Goal: Check status: Check status

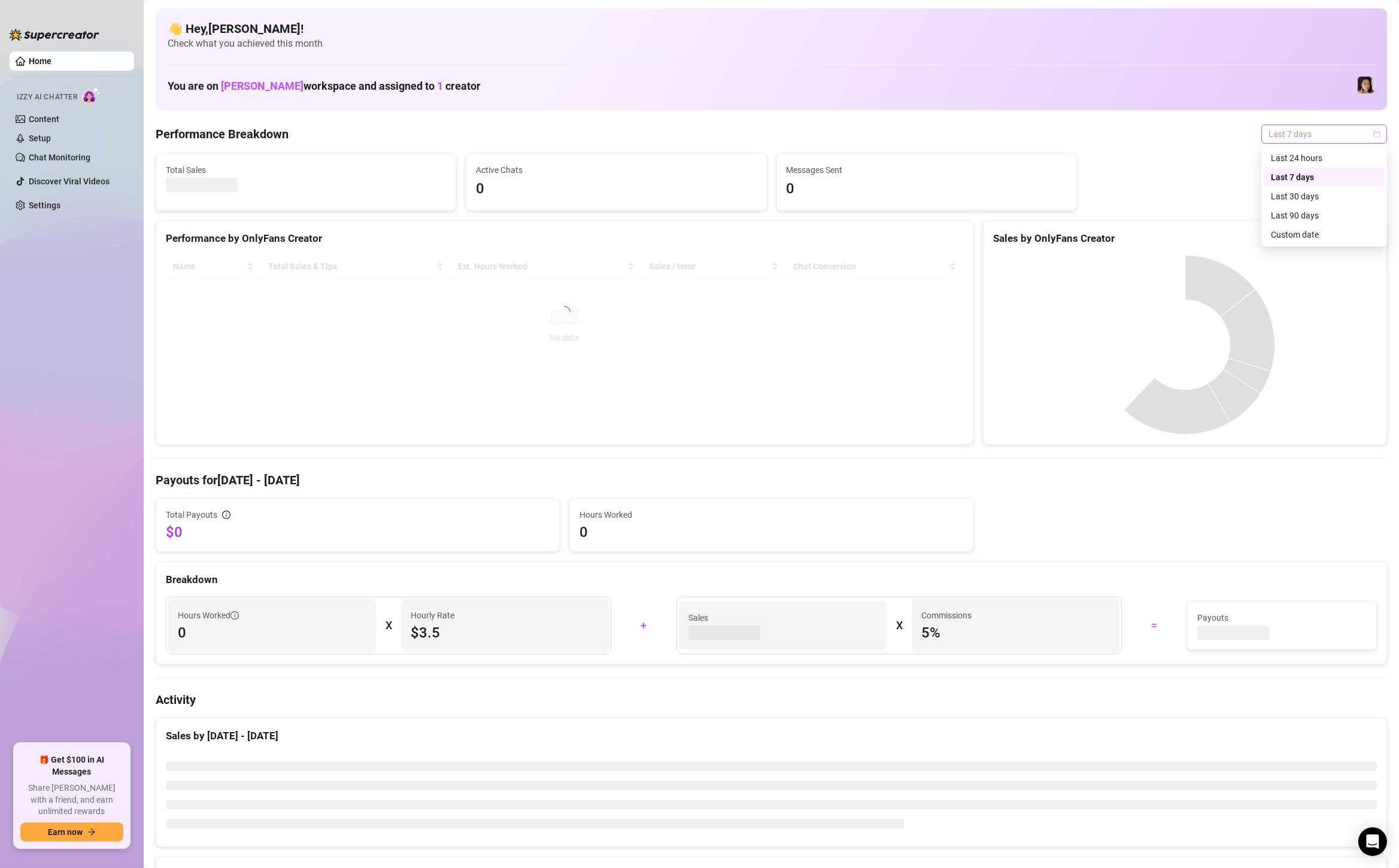
click at [1286, 133] on span "Last 7 days" at bounding box center [1324, 134] width 111 height 18
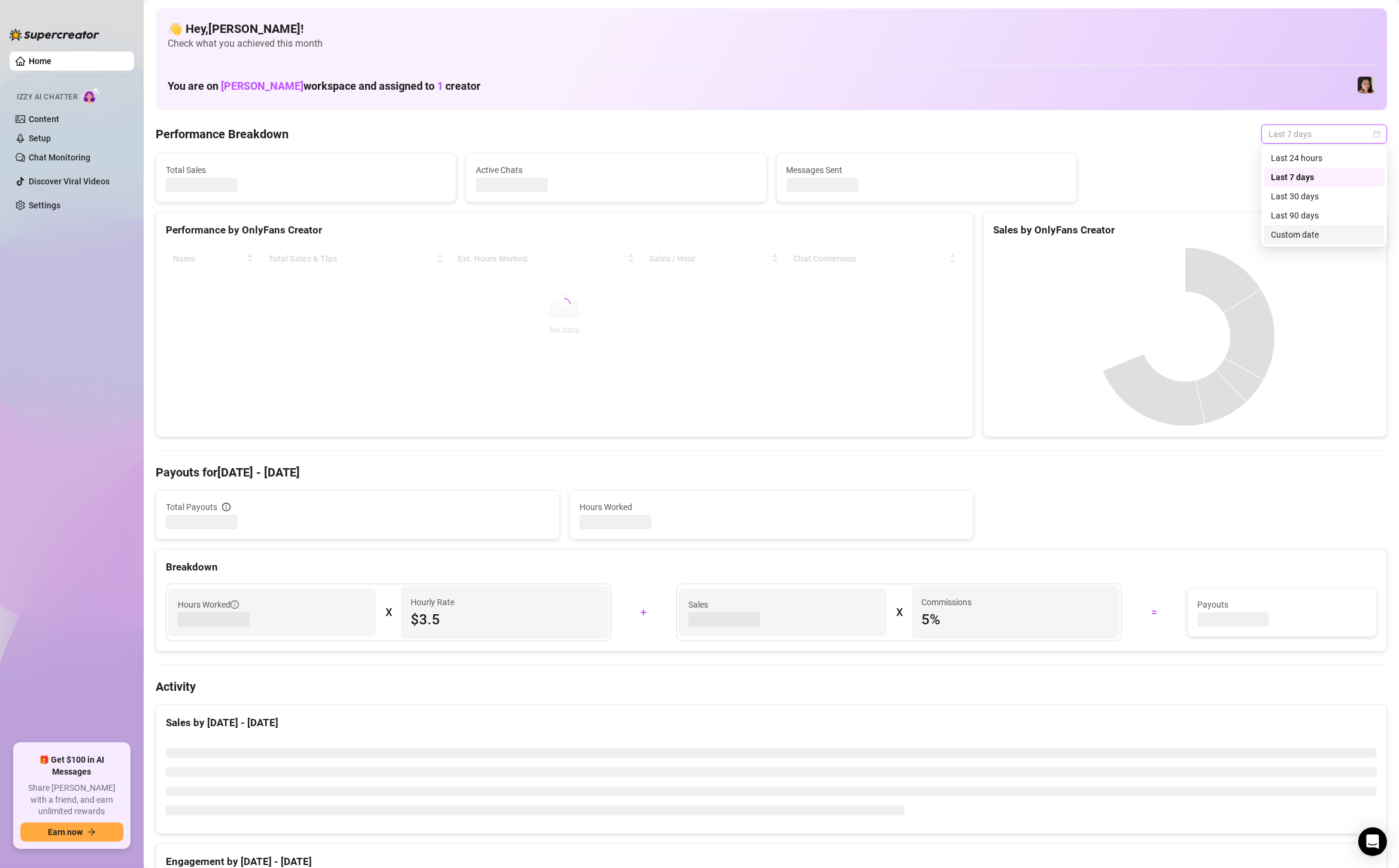
click at [1268, 243] on div "Custom date" at bounding box center [1324, 234] width 121 height 19
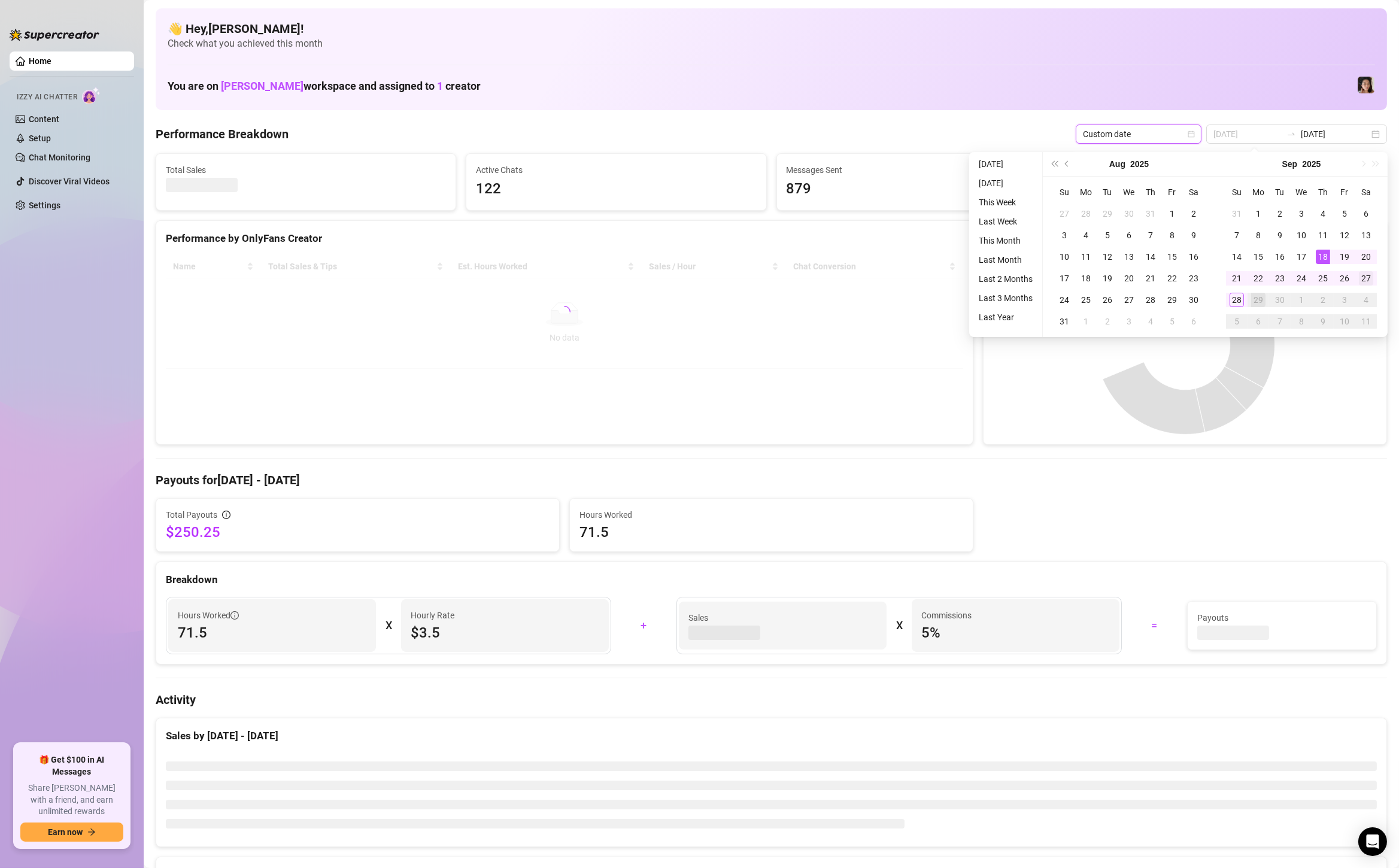
type input "[DATE]"
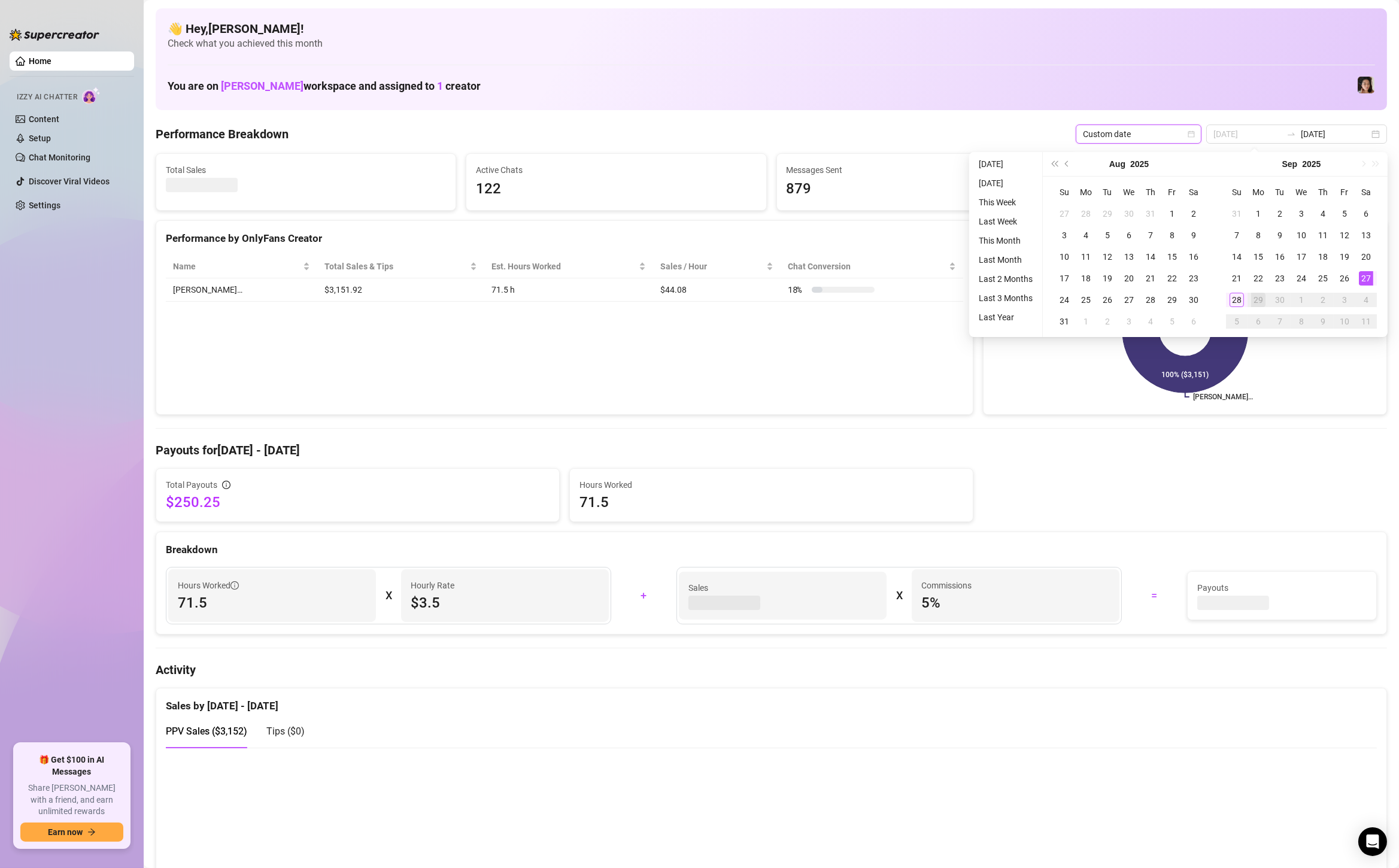
click at [1370, 279] on div "27" at bounding box center [1366, 278] width 15 height 15
type input "[DATE]"
click at [1236, 300] on div "28" at bounding box center [1237, 300] width 15 height 15
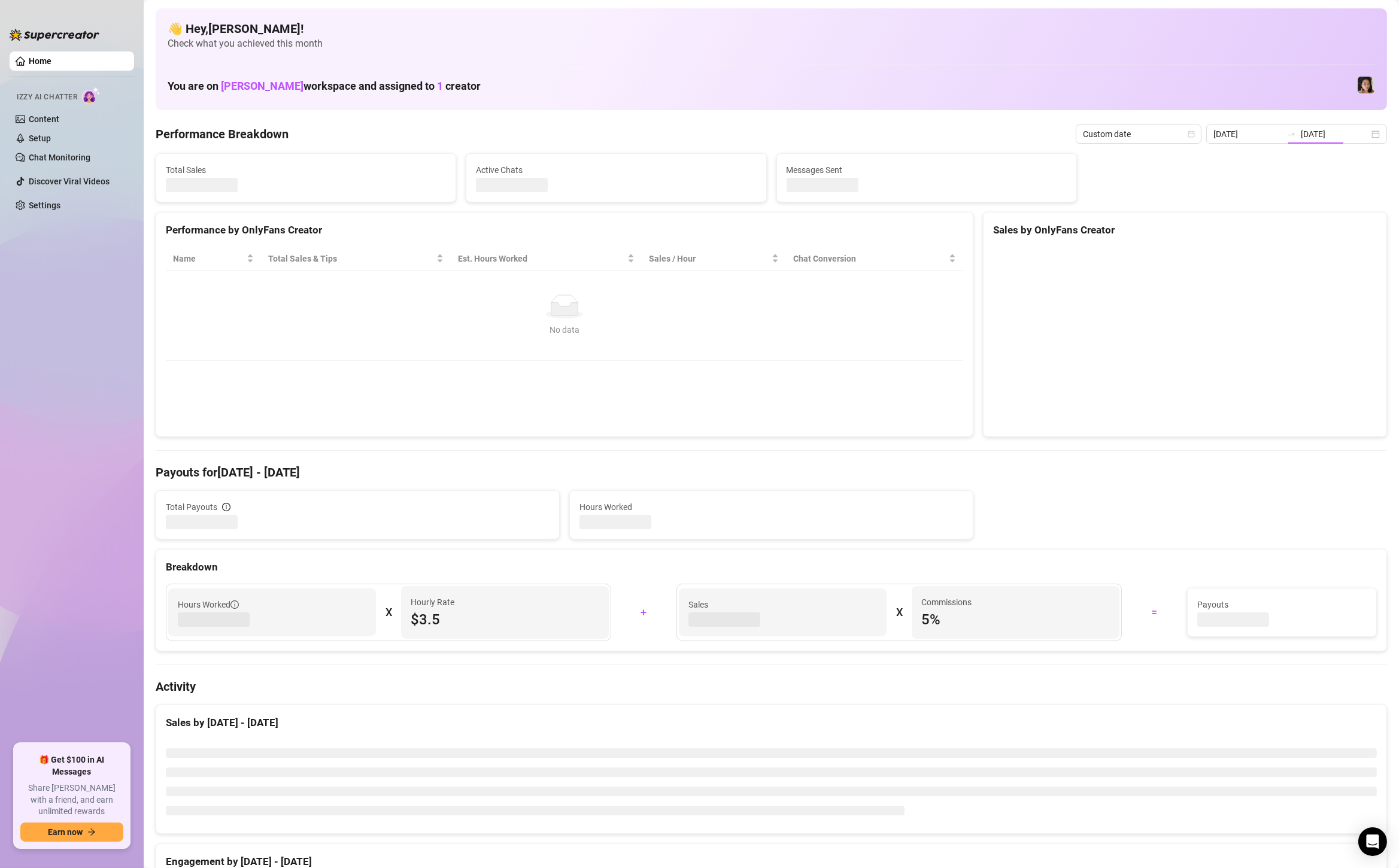
type input "[DATE]"
